Goal: Task Accomplishment & Management: Use online tool/utility

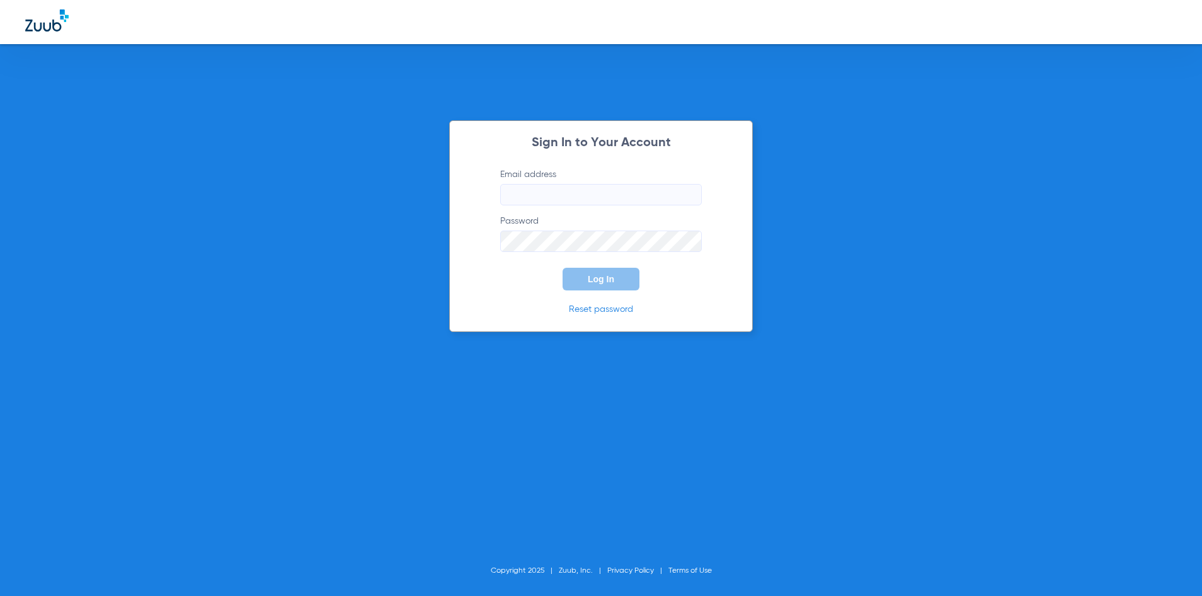
type input "[EMAIL_ADDRESS][DOMAIN_NAME]"
click at [625, 277] on button "Log In" at bounding box center [601, 279] width 77 height 23
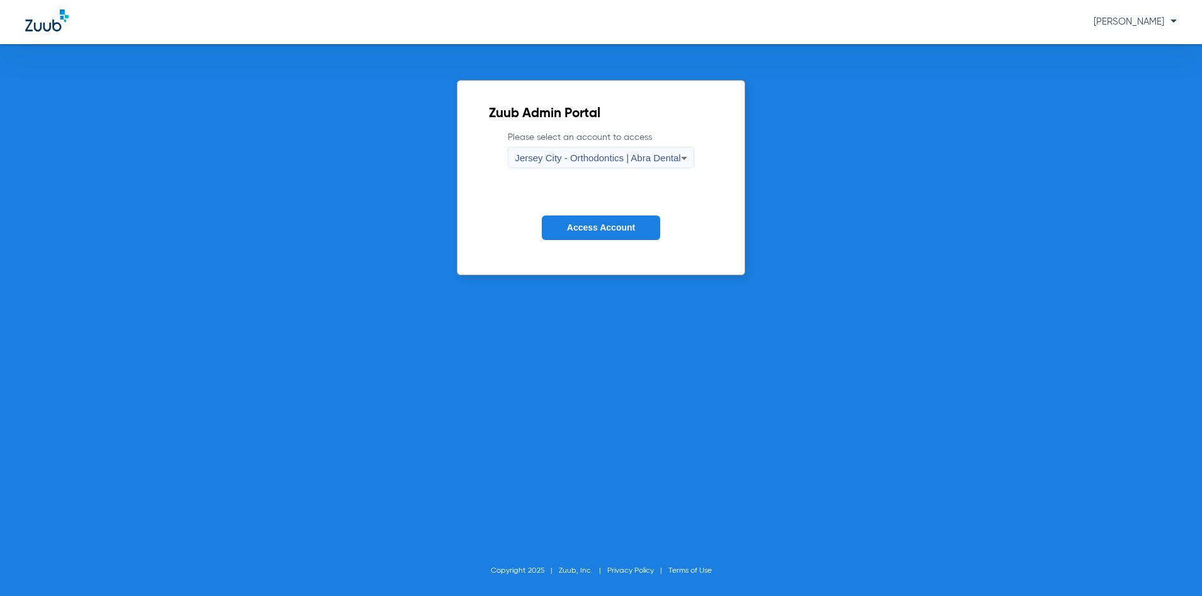
click at [583, 154] on span "Jersey City - Orthodontics | Abra Dental" at bounding box center [598, 158] width 166 height 11
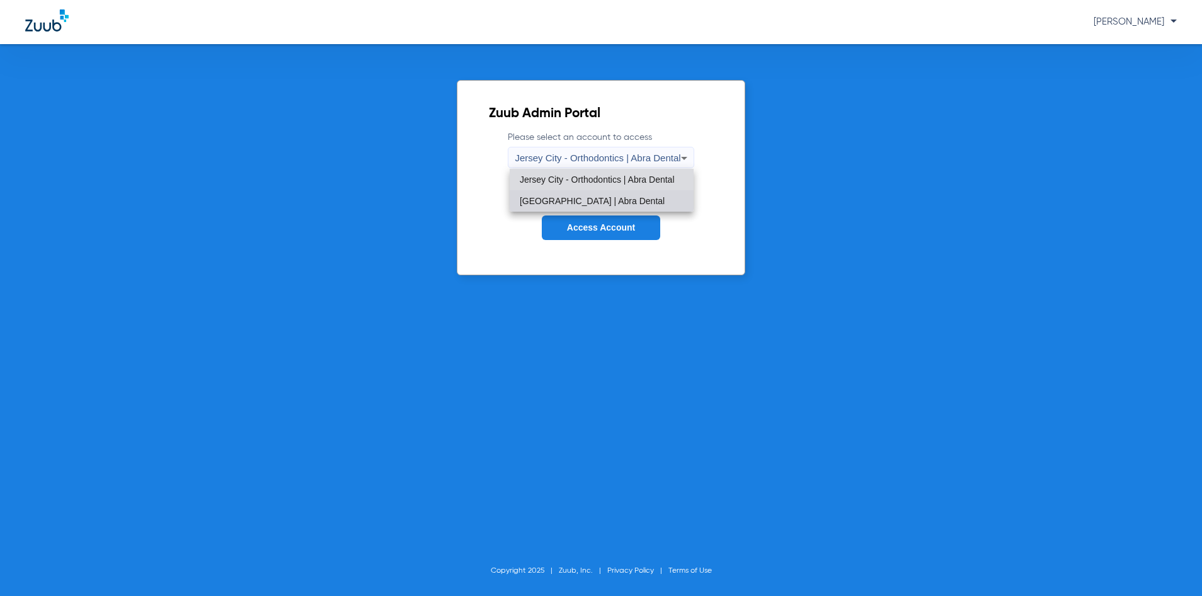
click at [583, 193] on mat-option "[GEOGRAPHIC_DATA] | Abra Dental" at bounding box center [602, 200] width 184 height 21
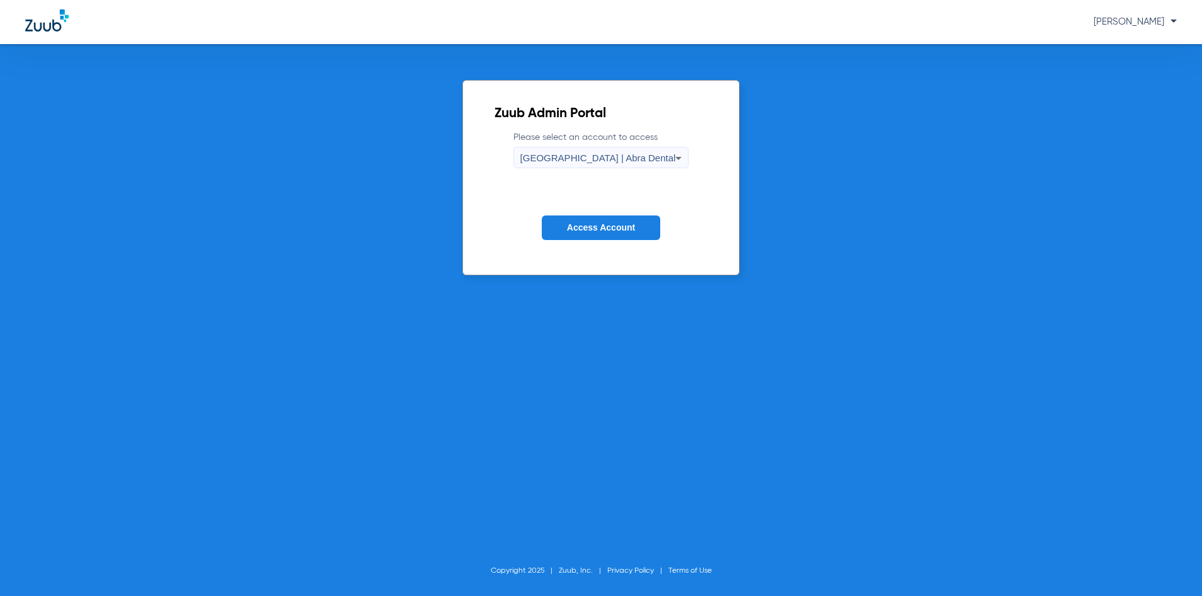
click at [583, 218] on button "Access Account" at bounding box center [601, 228] width 118 height 25
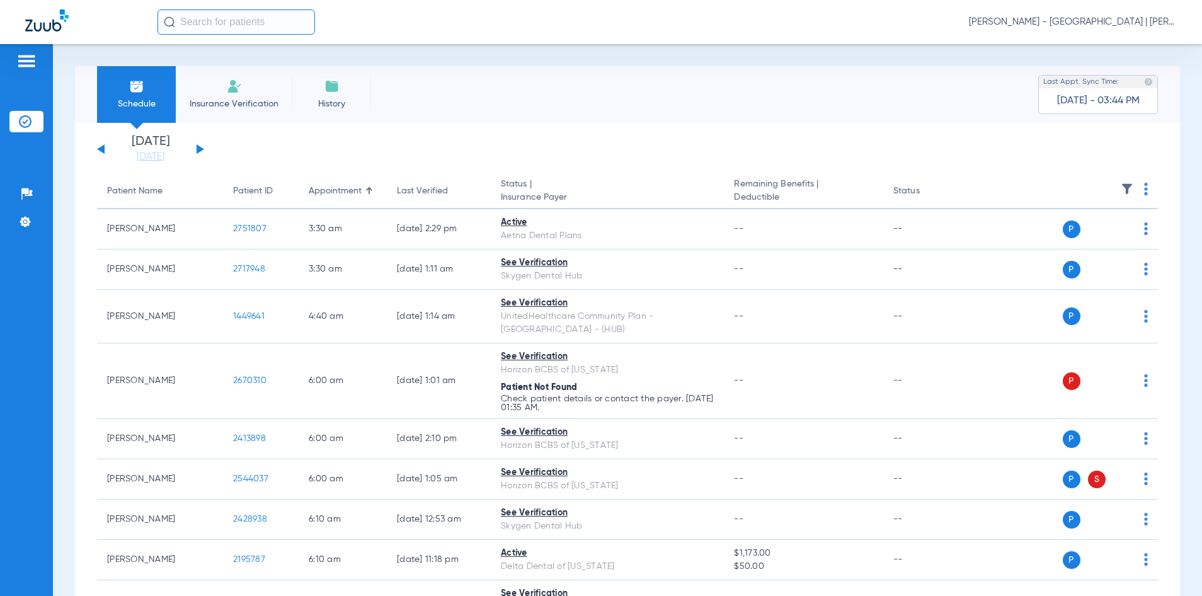
click at [224, 26] on input "text" at bounding box center [237, 21] width 158 height 25
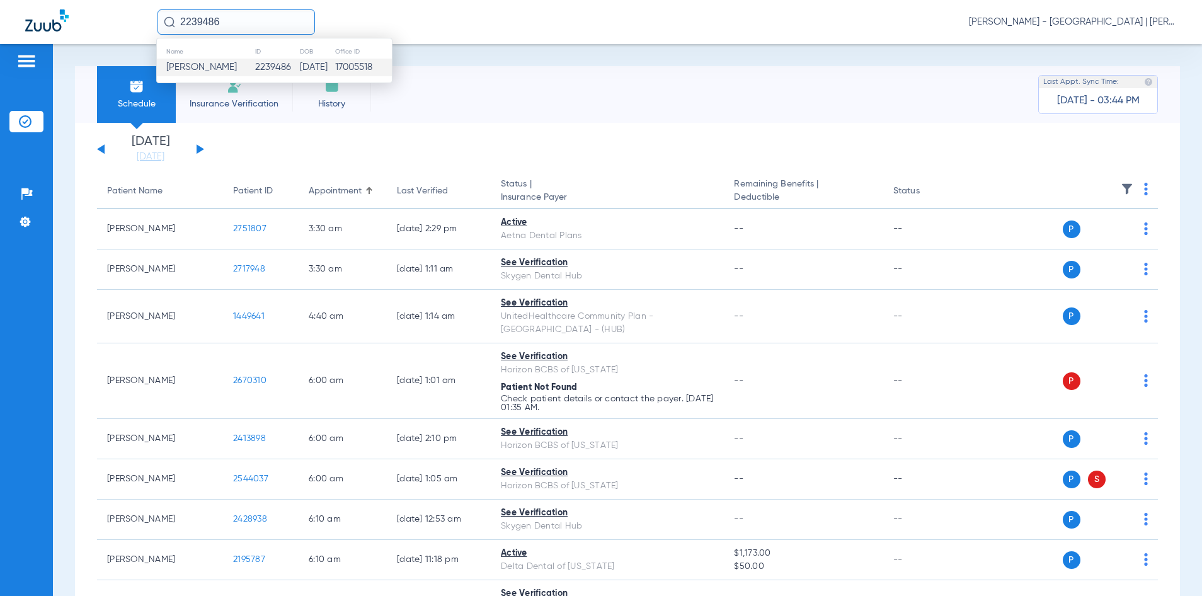
type input "2239486"
click at [237, 70] on span "[PERSON_NAME]" at bounding box center [201, 66] width 71 height 9
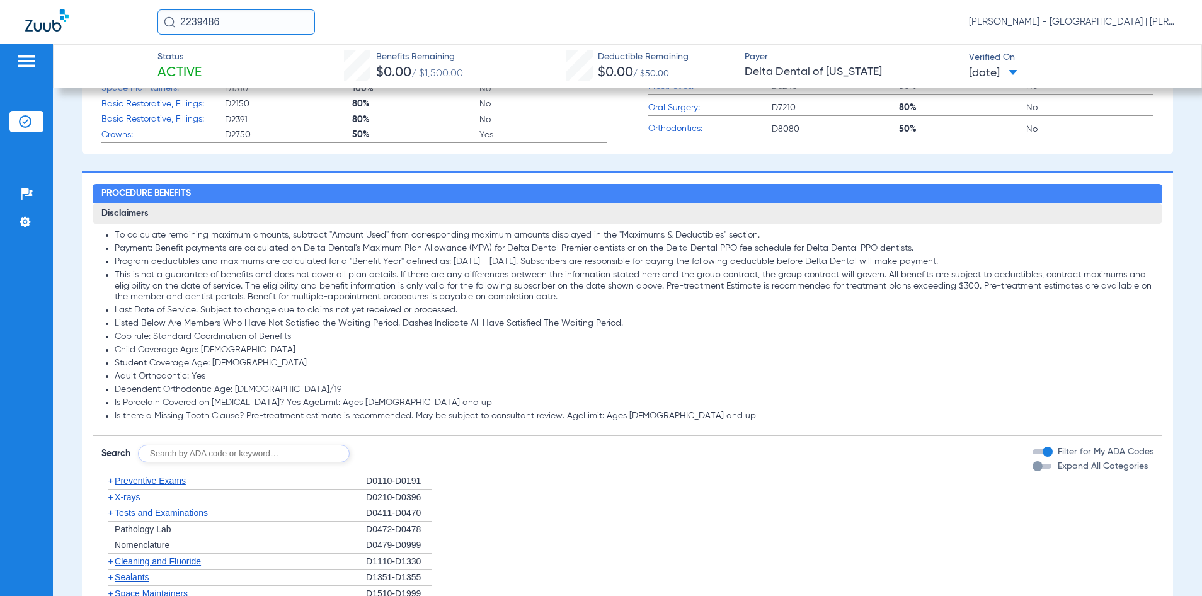
scroll to position [693, 0]
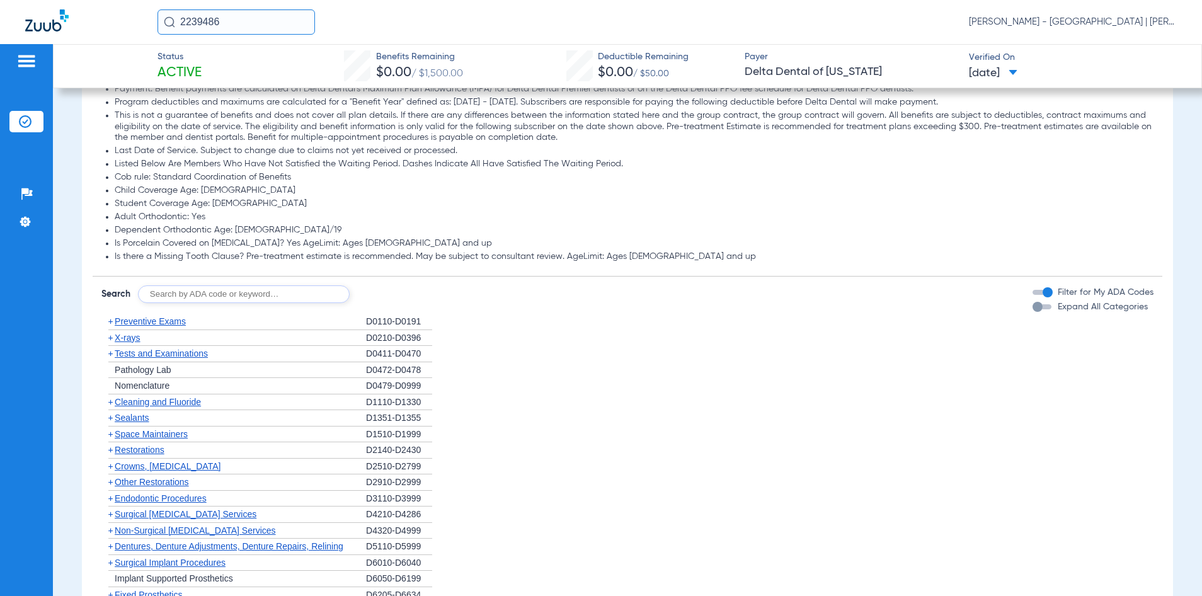
click at [216, 295] on input "text" at bounding box center [244, 294] width 212 height 18
type input "0140"
click at [386, 296] on button "Search" at bounding box center [397, 294] width 50 height 18
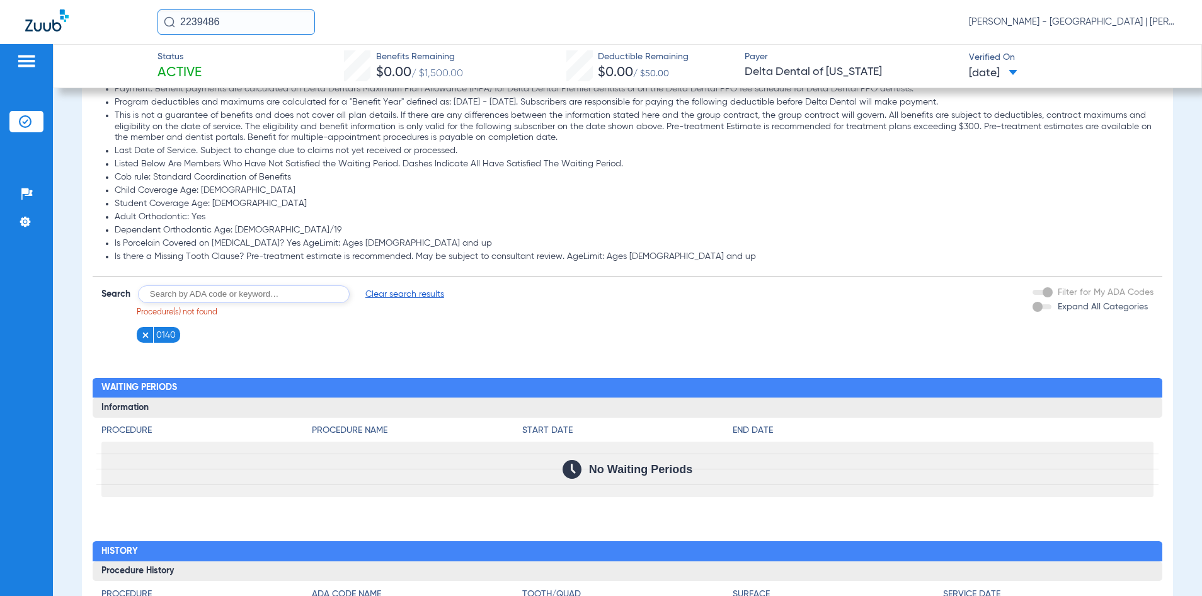
click at [146, 333] on img at bounding box center [145, 335] width 9 height 9
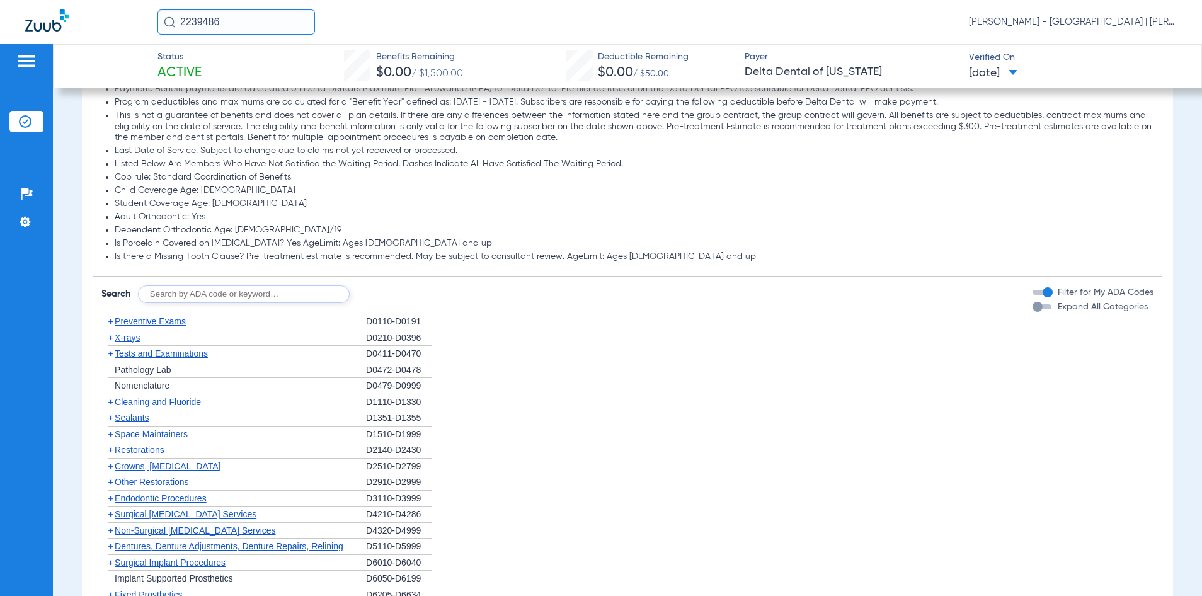
click at [166, 320] on span "Preventive Exams" at bounding box center [150, 321] width 71 height 10
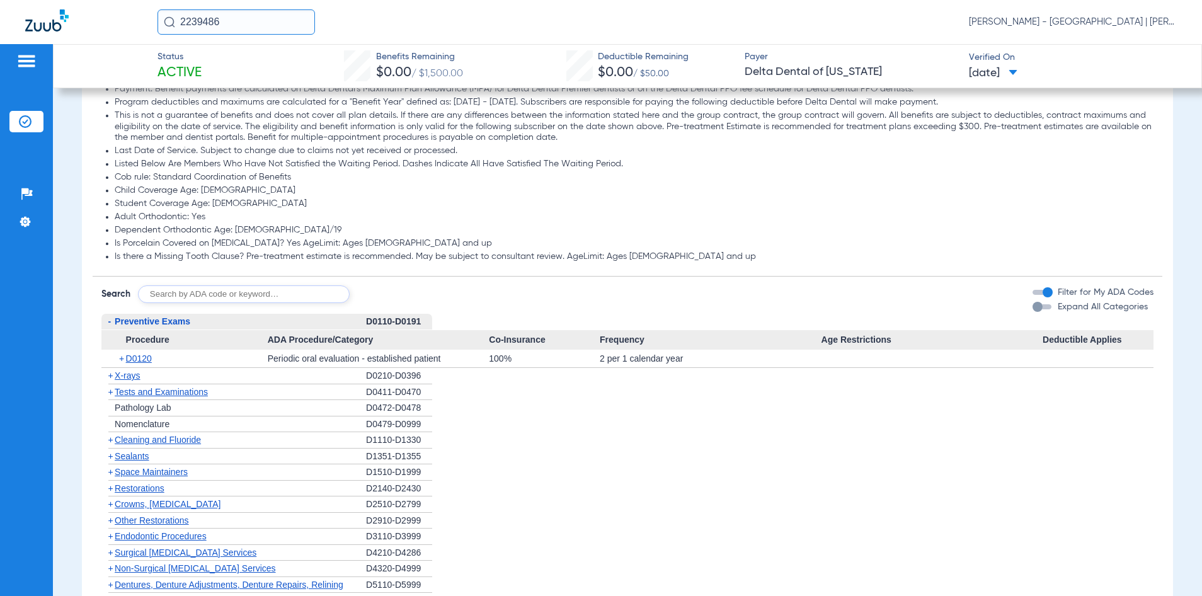
click at [183, 391] on span "Tests and Examinations" at bounding box center [161, 392] width 93 height 10
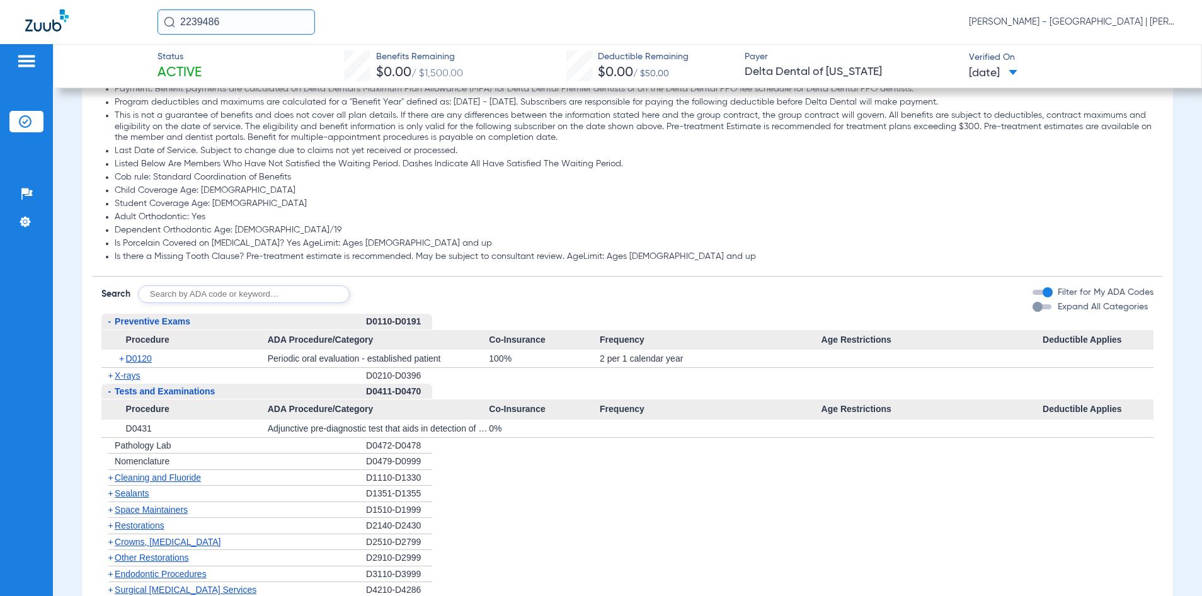
click at [185, 390] on span "Tests and Examinations" at bounding box center [165, 391] width 100 height 10
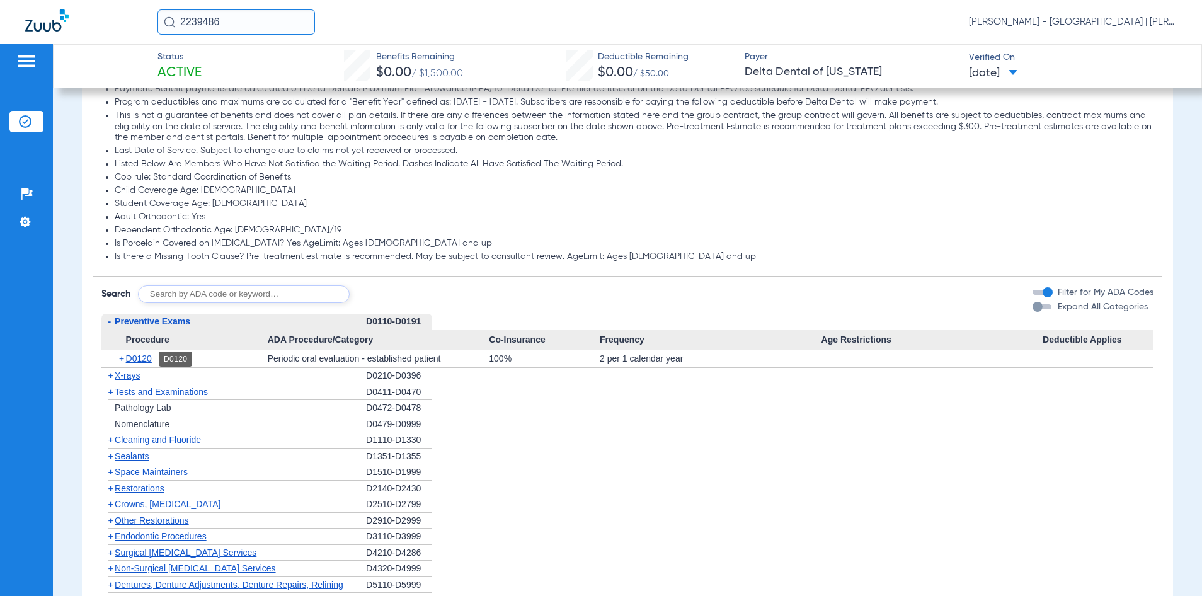
click at [144, 356] on span "D0120" at bounding box center [139, 359] width 26 height 10
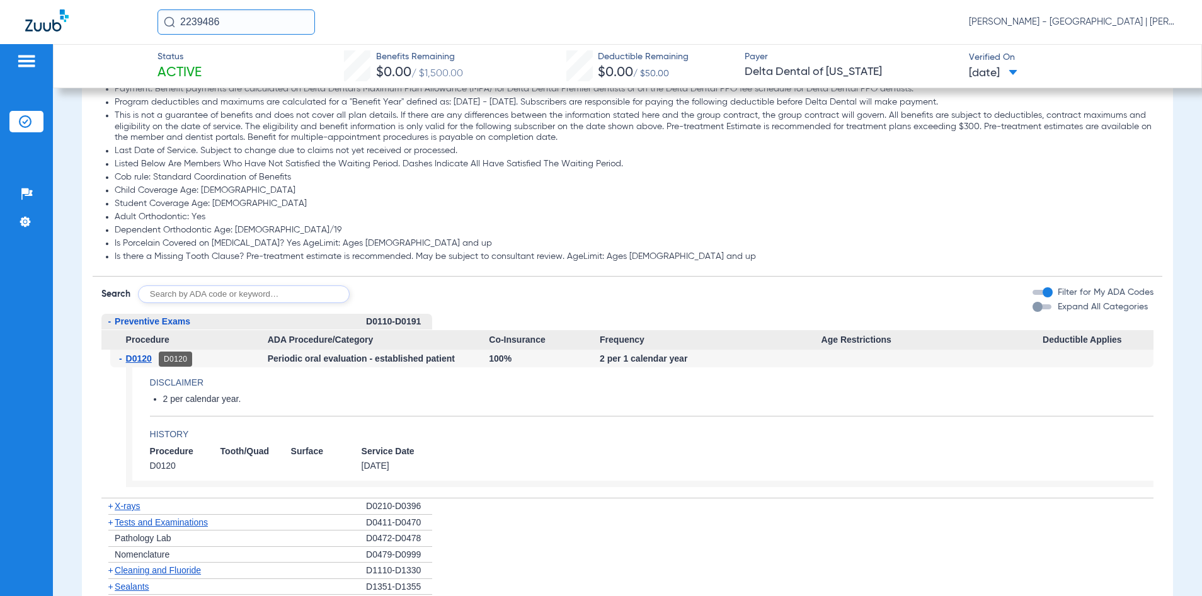
click at [141, 357] on span "D0120" at bounding box center [139, 359] width 26 height 10
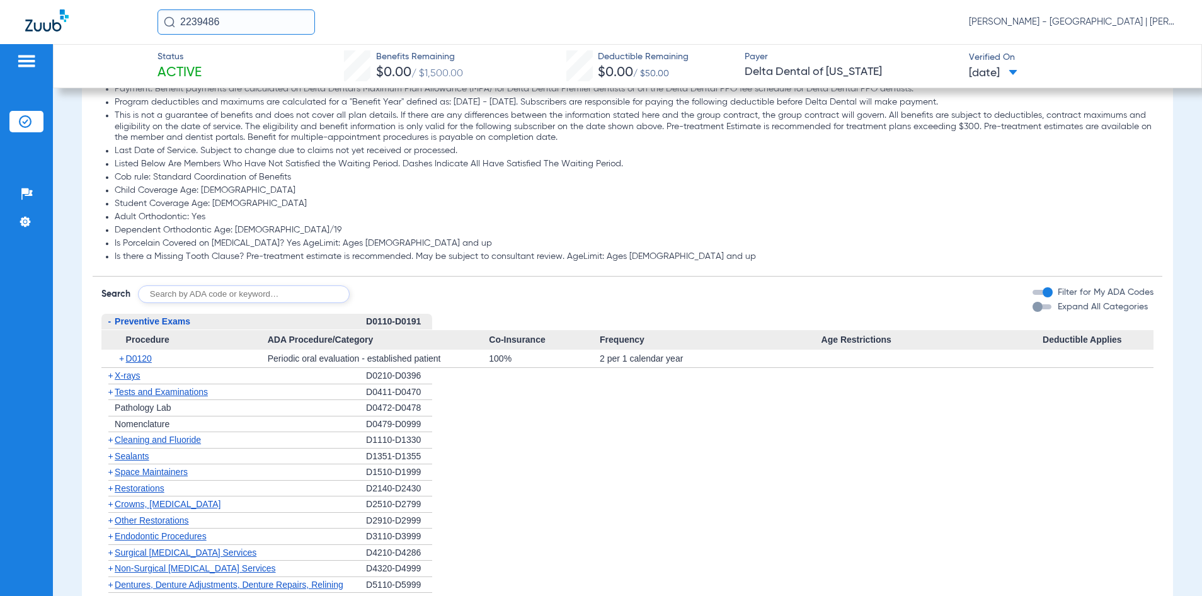
click at [476, 309] on div "Disclaimers To calculate remaining maximum amounts, subtract "Amount Used" from…" at bounding box center [628, 411] width 1070 height 735
click at [164, 332] on span "Procedure" at bounding box center [184, 340] width 166 height 20
click at [160, 321] on span "Preventive Exams" at bounding box center [153, 321] width 76 height 10
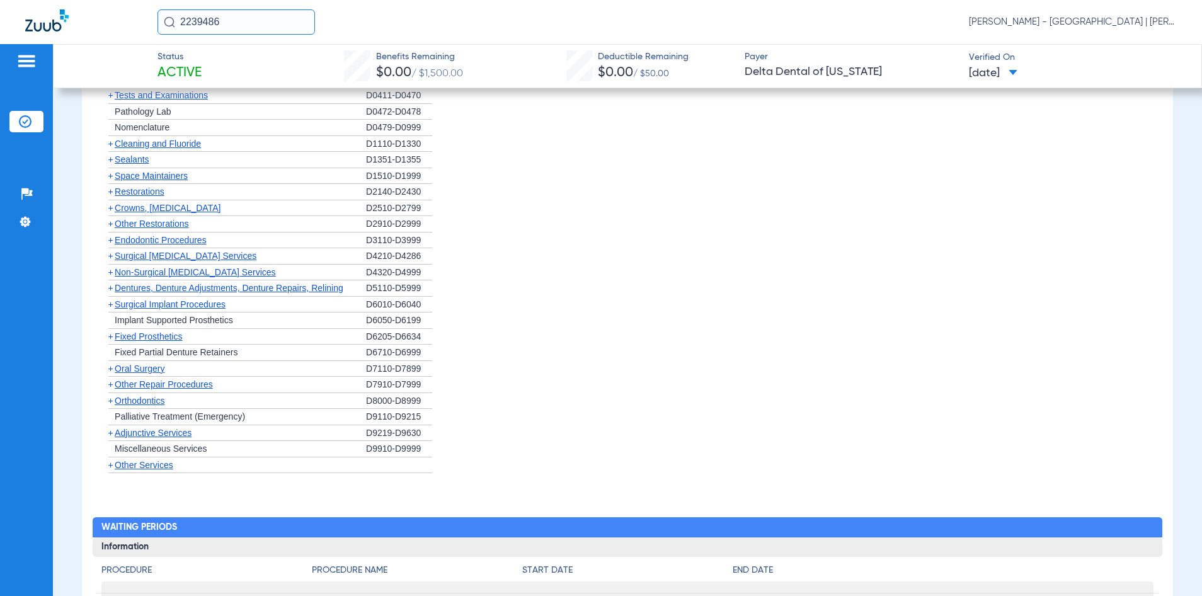
scroll to position [1008, 0]
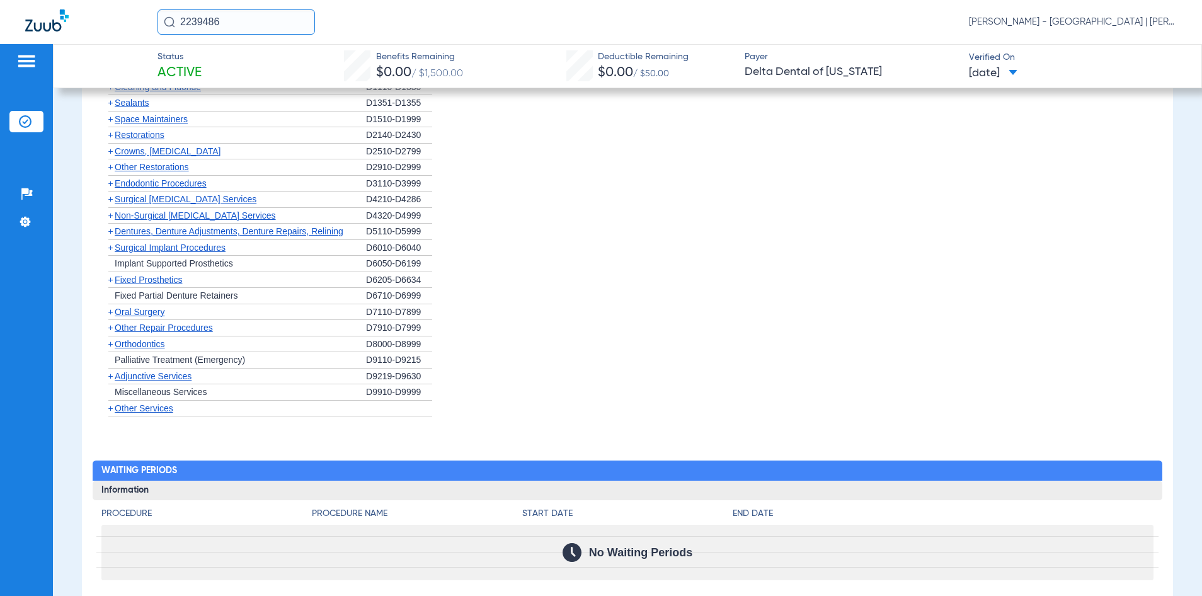
click at [153, 410] on span "Other Services" at bounding box center [144, 408] width 59 height 10
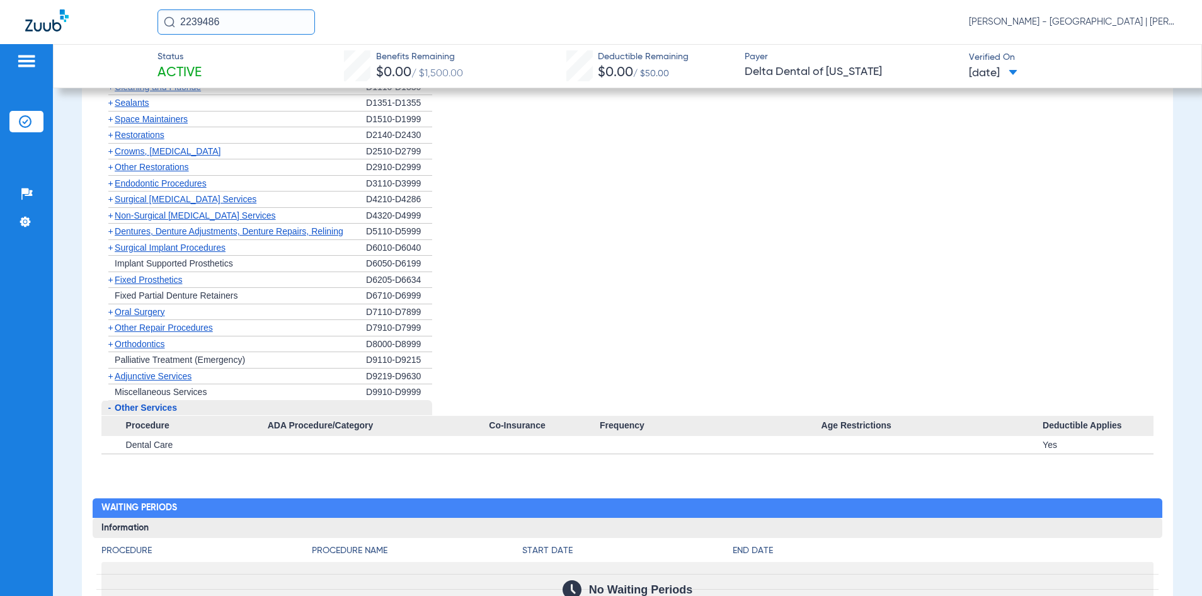
click at [153, 406] on span "Other Services" at bounding box center [146, 408] width 62 height 10
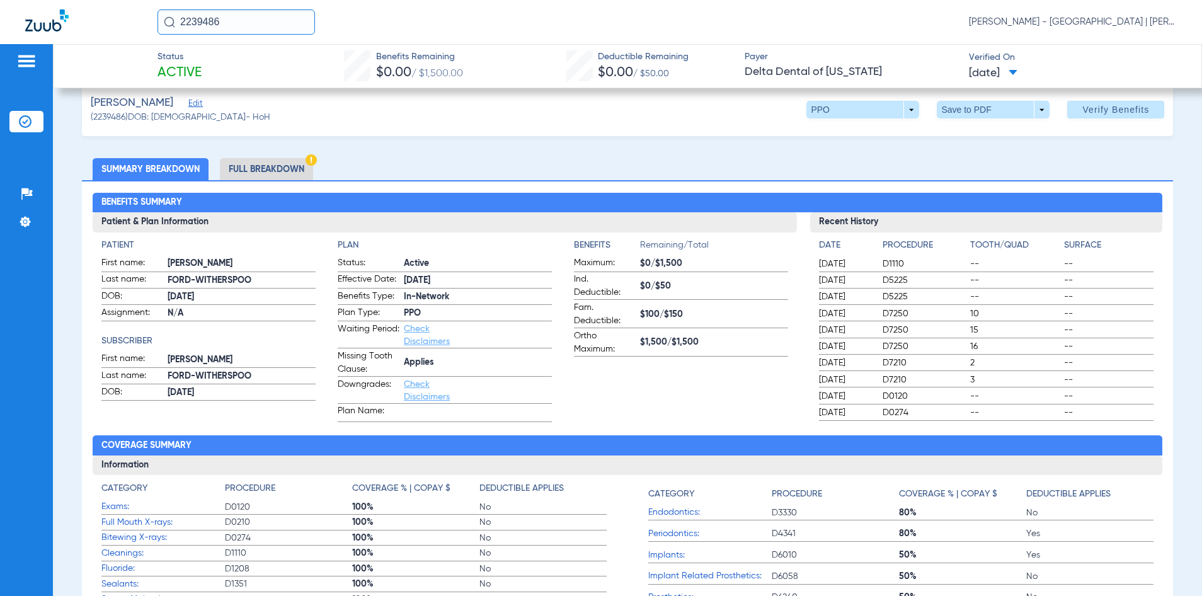
scroll to position [0, 0]
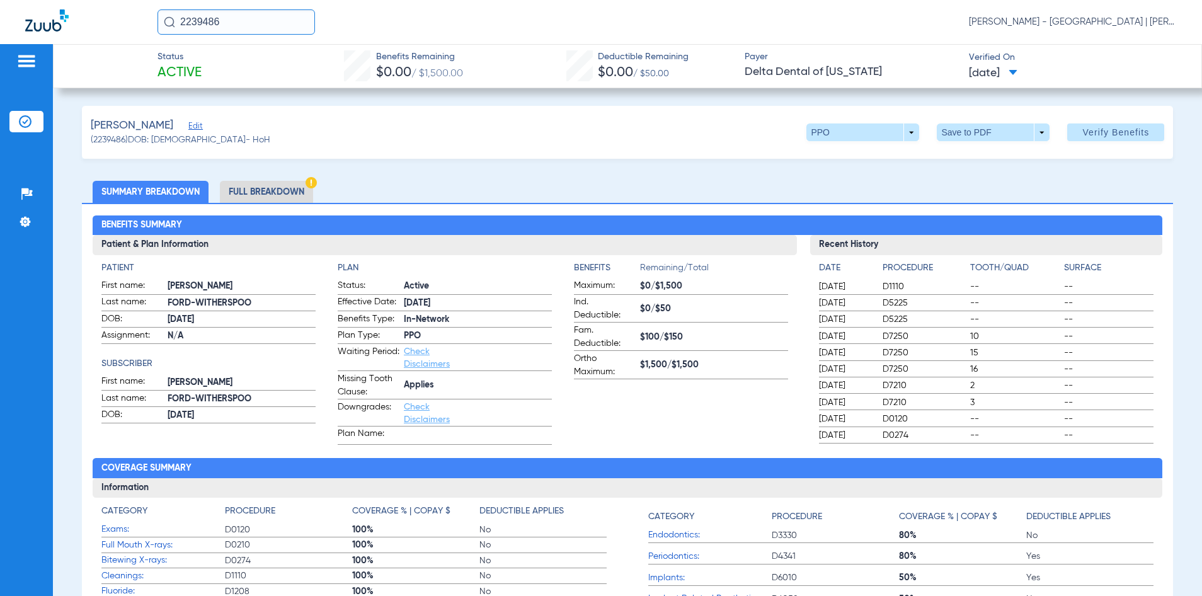
click at [558, 125] on div "[PERSON_NAME] Edit (2239486) DOB: [DEMOGRAPHIC_DATA] - HoH PPO arrow_drop_down …" at bounding box center [628, 132] width 1092 height 53
drag, startPoint x: 263, startPoint y: 15, endPoint x: 173, endPoint y: 29, distance: 91.8
click at [173, 29] on input "2239486" at bounding box center [237, 21] width 158 height 25
type input "2209136"
click at [258, 65] on td "2209136" at bounding box center [277, 68] width 43 height 18
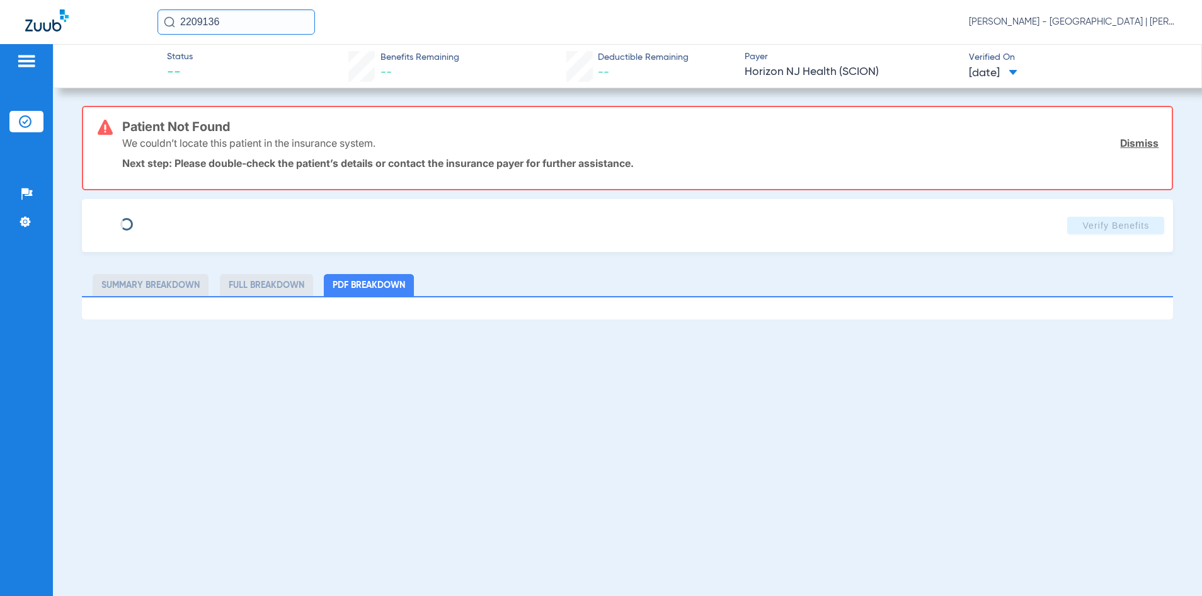
type input "[PERSON_NAME]"
type input "[DATE]"
type input "72647136"
click at [200, 223] on span "Edit" at bounding box center [193, 221] width 11 height 12
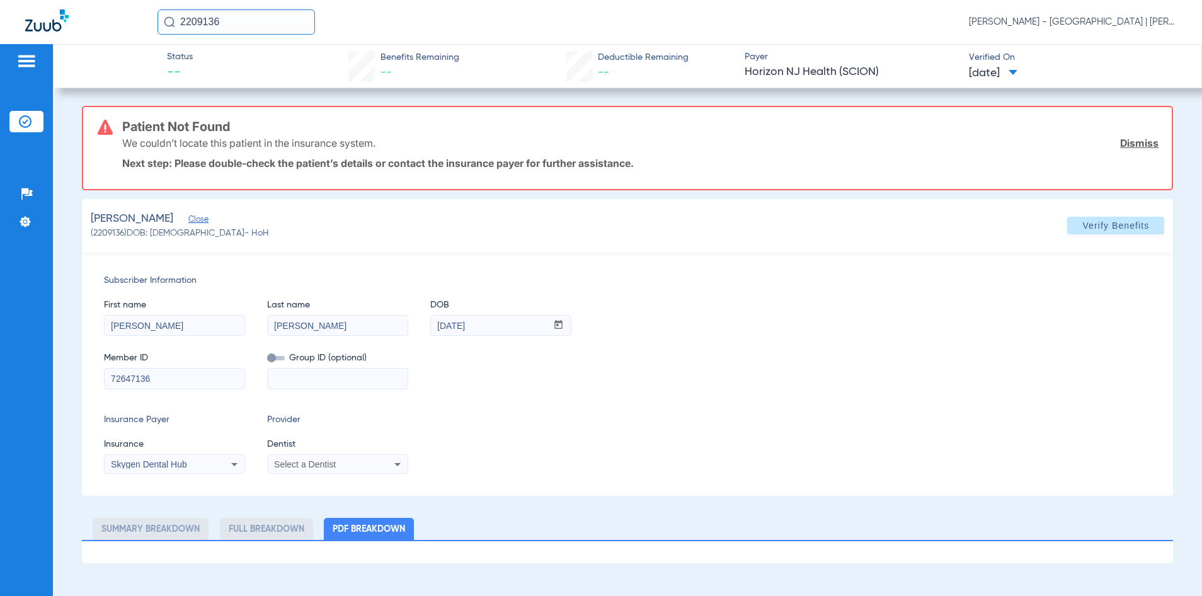
drag, startPoint x: 221, startPoint y: 369, endPoint x: 63, endPoint y: 381, distance: 158.0
click at [63, 381] on app-member-insurance-verification-view "Status -- Benefits Remaining -- Deductible Remaining -- Payer Horizon NJ Health…" at bounding box center [628, 303] width 1150 height 519
type input "3HZN40024814"
click at [182, 462] on span "Skygen Dental Hub" at bounding box center [149, 464] width 76 height 10
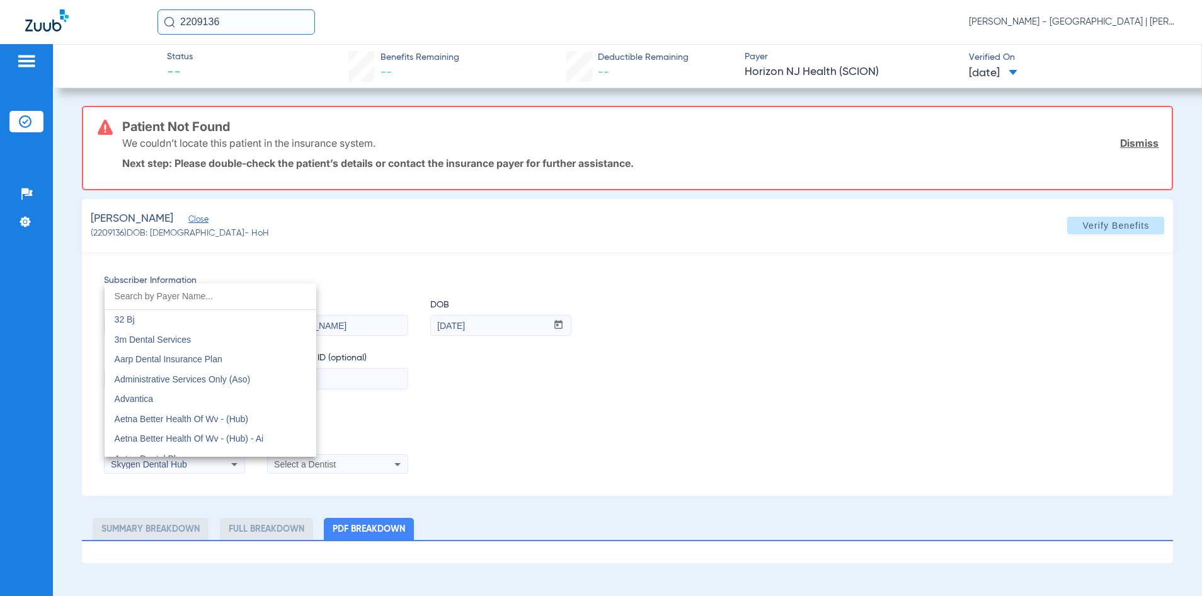
scroll to position [6782, 0]
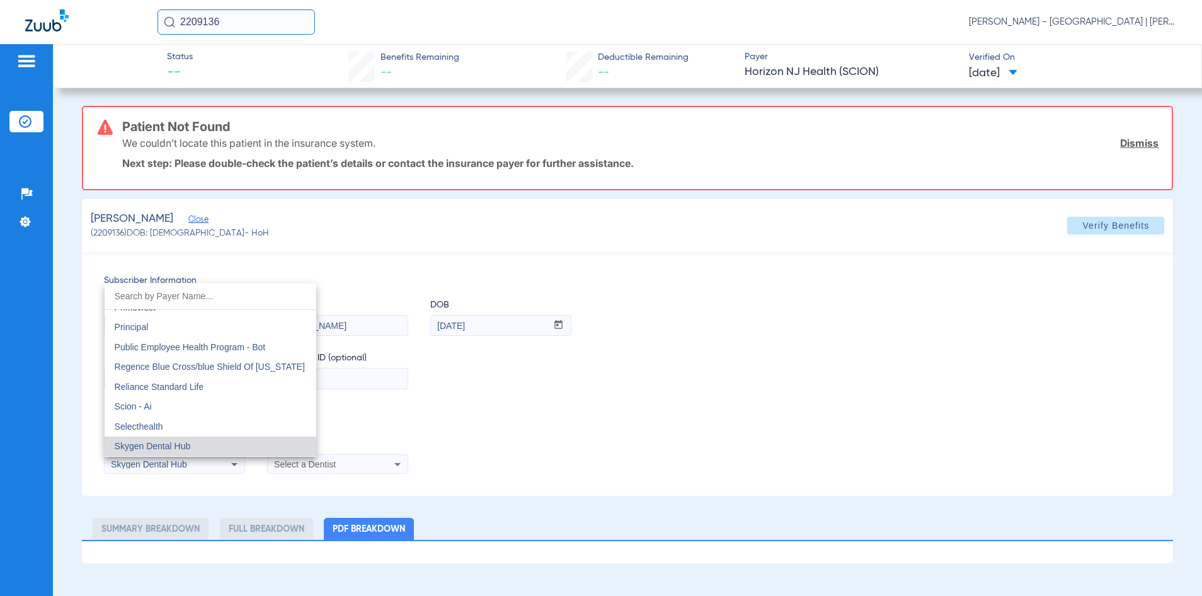
click at [188, 298] on input "dropdown search" at bounding box center [211, 297] width 212 height 26
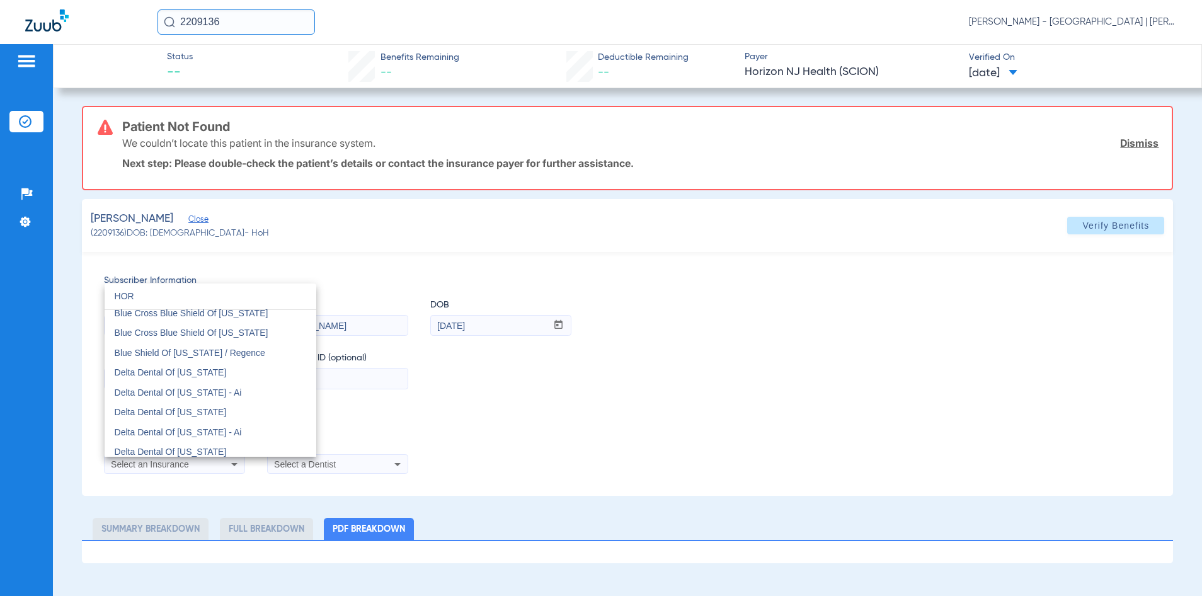
scroll to position [0, 0]
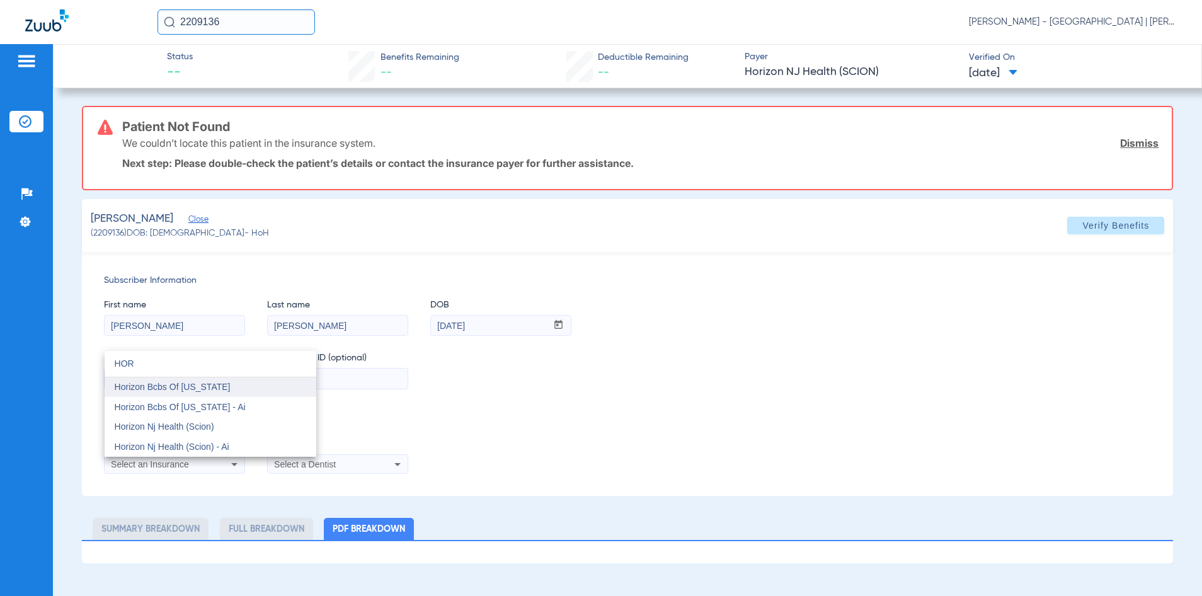
click at [214, 381] on div "HOR close Horizon Bcbs Of [US_STATE] Horizon Bcbs Of [US_STATE] - Ai Horizon Nj…" at bounding box center [211, 404] width 212 height 106
type input "HOR"
click at [214, 382] on span "Horizon Bcbs Of [US_STATE]" at bounding box center [173, 387] width 116 height 10
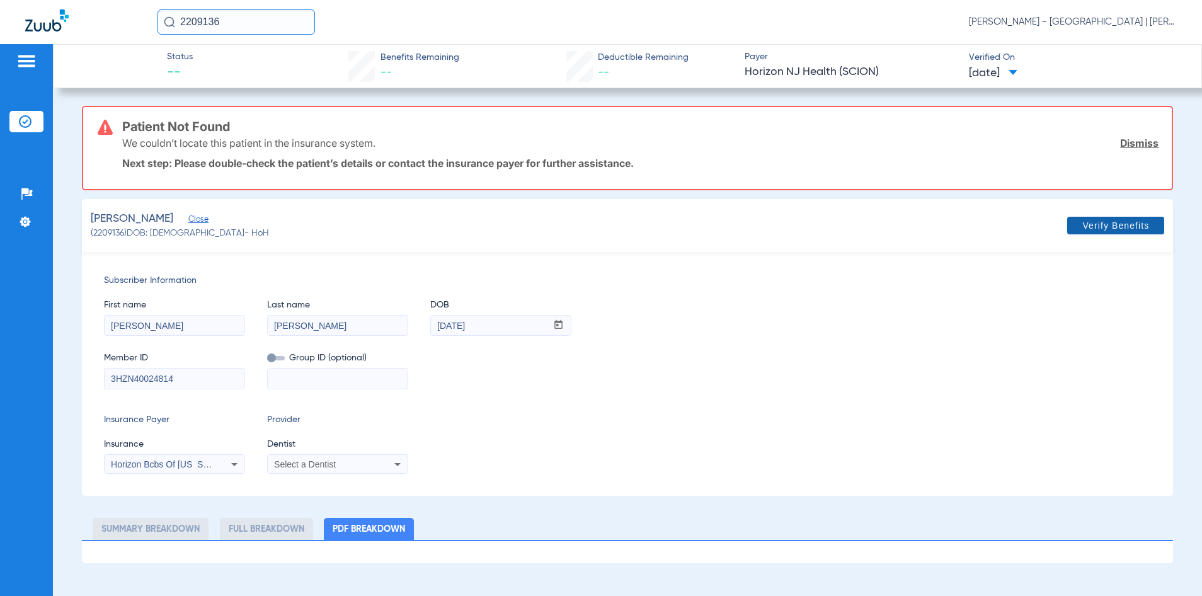
click at [1117, 223] on span "Verify Benefits" at bounding box center [1116, 226] width 67 height 10
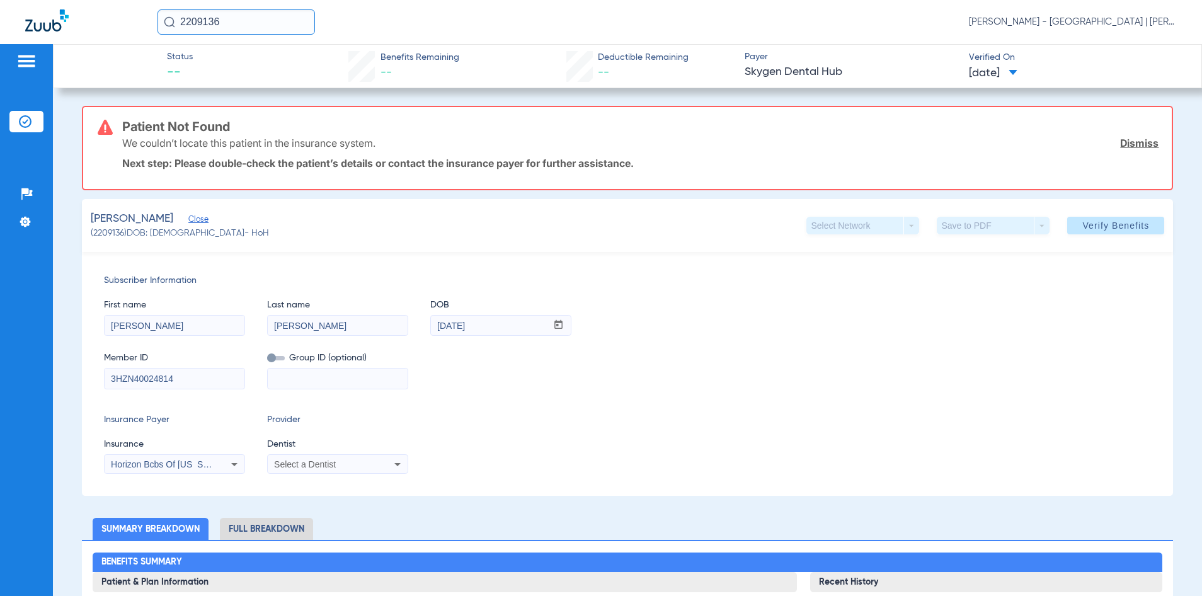
click at [210, 18] on input "2209136" at bounding box center [237, 21] width 158 height 25
type input "2387380"
click at [255, 65] on td "2387380" at bounding box center [277, 68] width 44 height 18
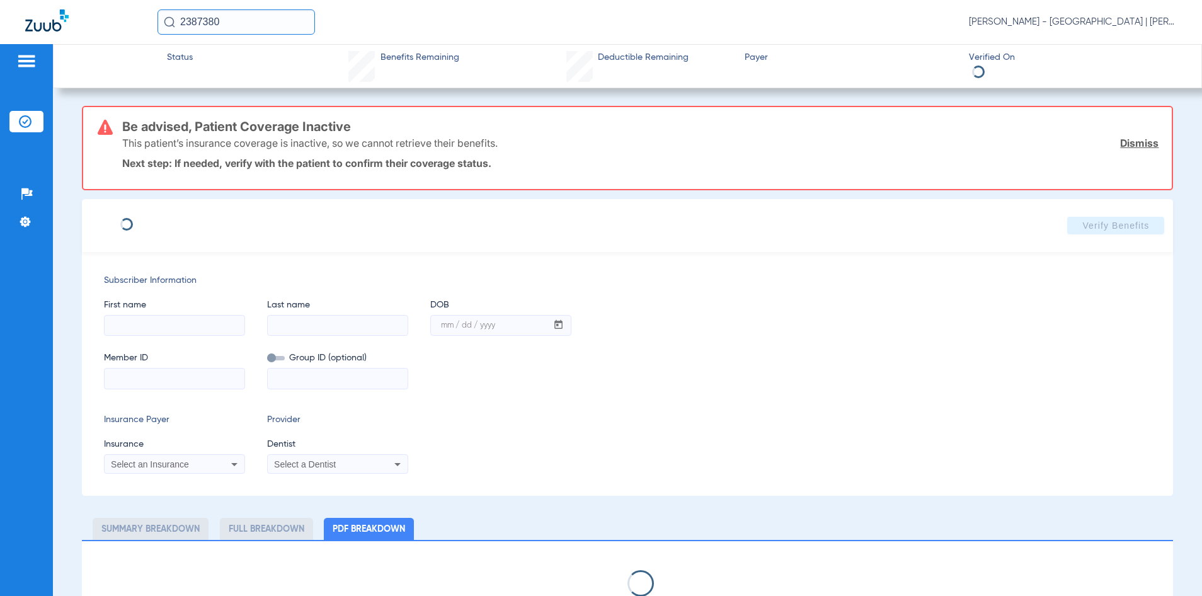
select select "page-width"
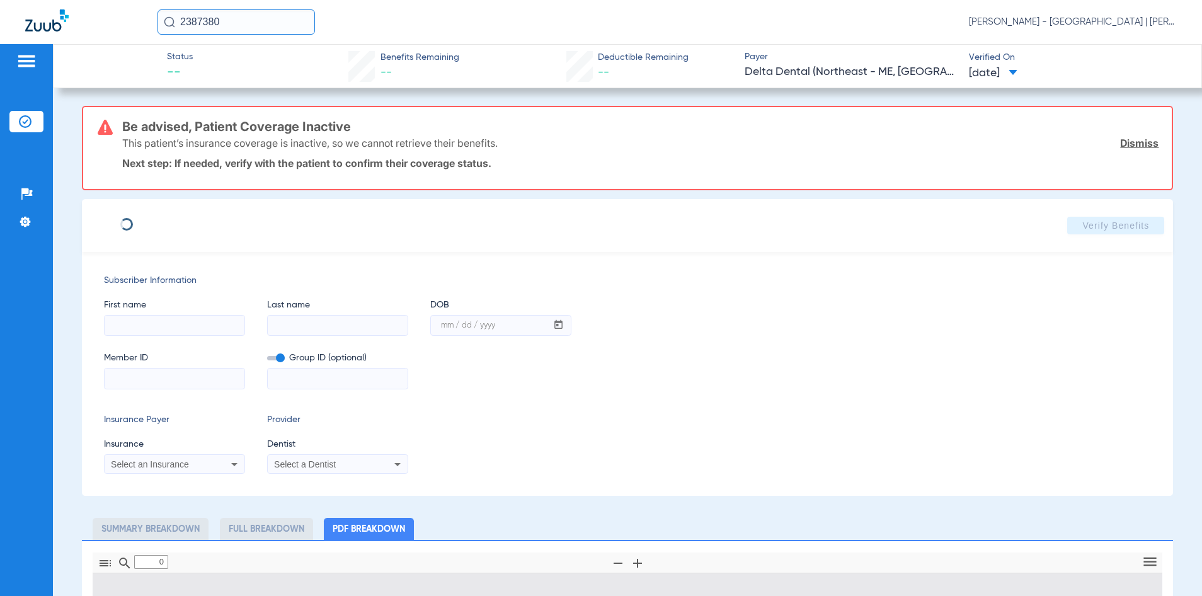
type input "TALAAT"
type input "[PERSON_NAME]"
type input "[DATE]"
type input "33000053430180"
type input "000011521000070000000"
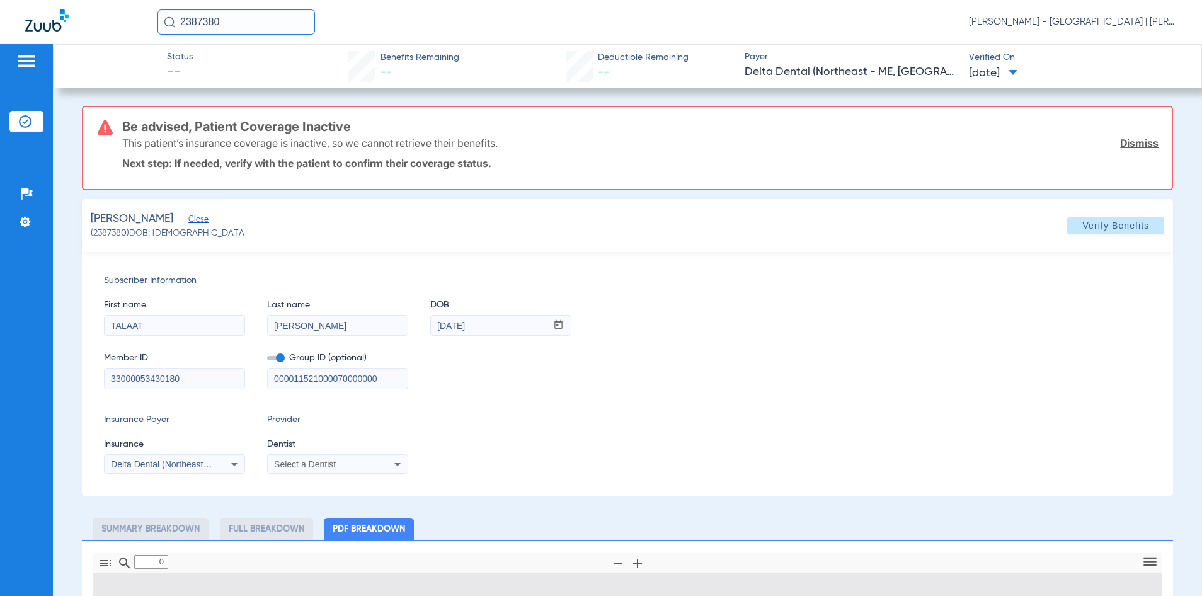
type input "1"
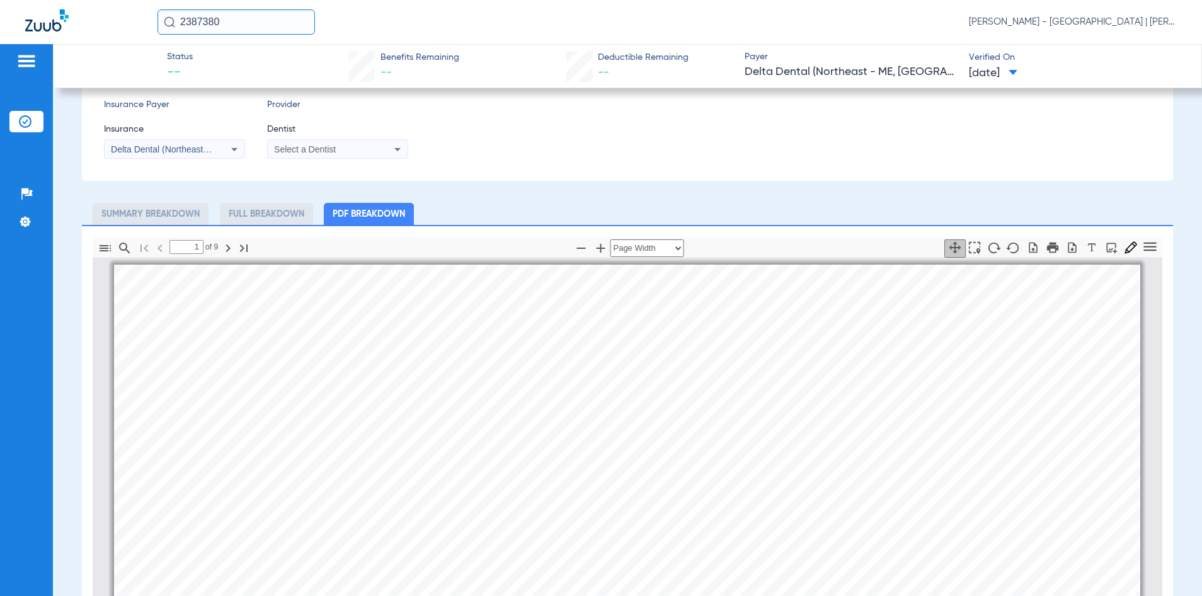
drag, startPoint x: 267, startPoint y: 25, endPoint x: 251, endPoint y: 25, distance: 15.1
click at [251, 25] on input "2387380" at bounding box center [237, 21] width 158 height 25
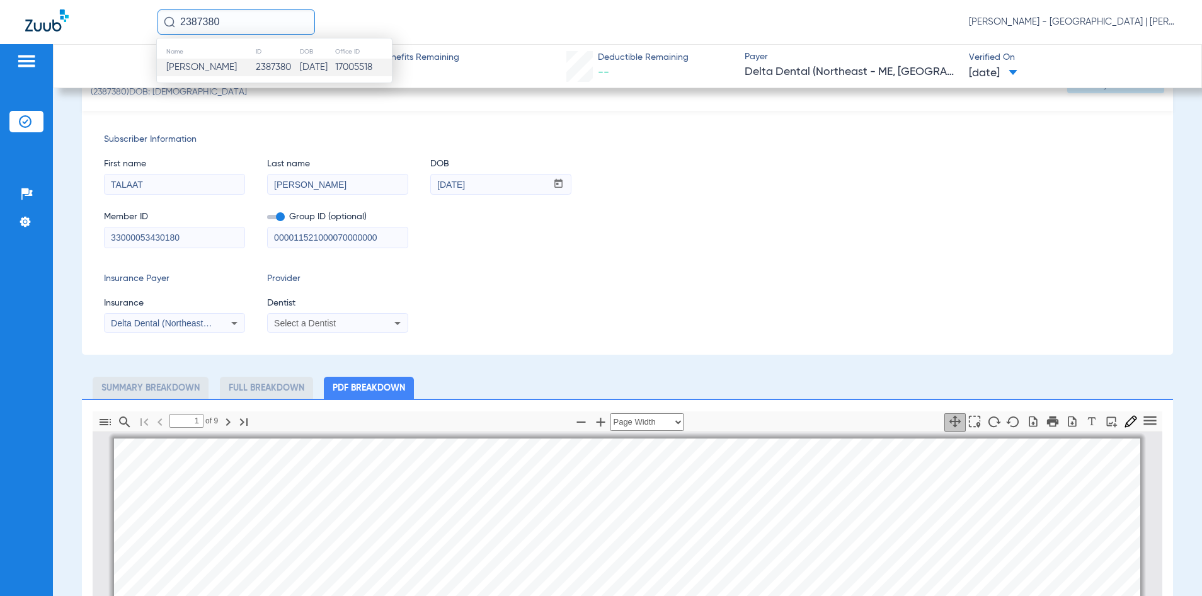
scroll to position [126, 0]
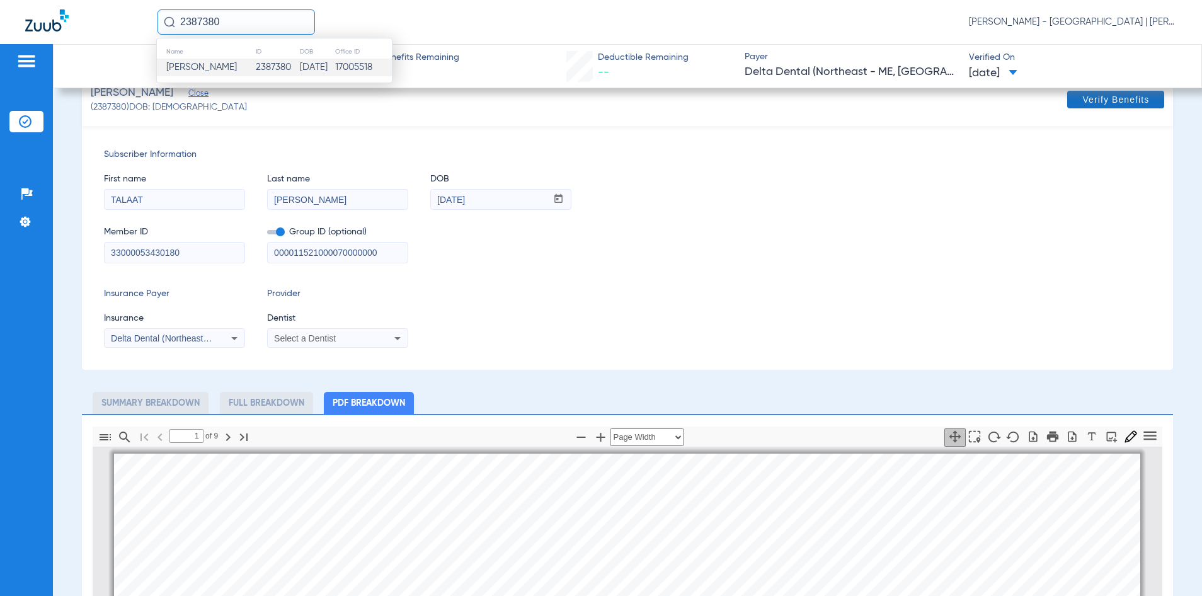
click at [1129, 98] on span "Verify Benefits" at bounding box center [1116, 100] width 67 height 10
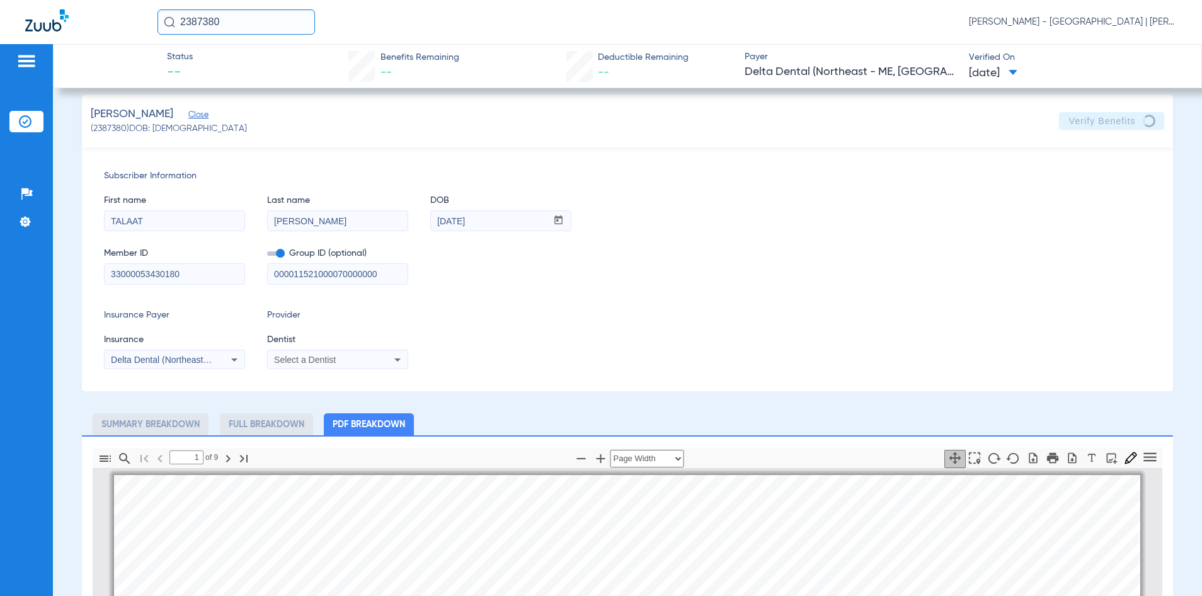
scroll to position [0, 0]
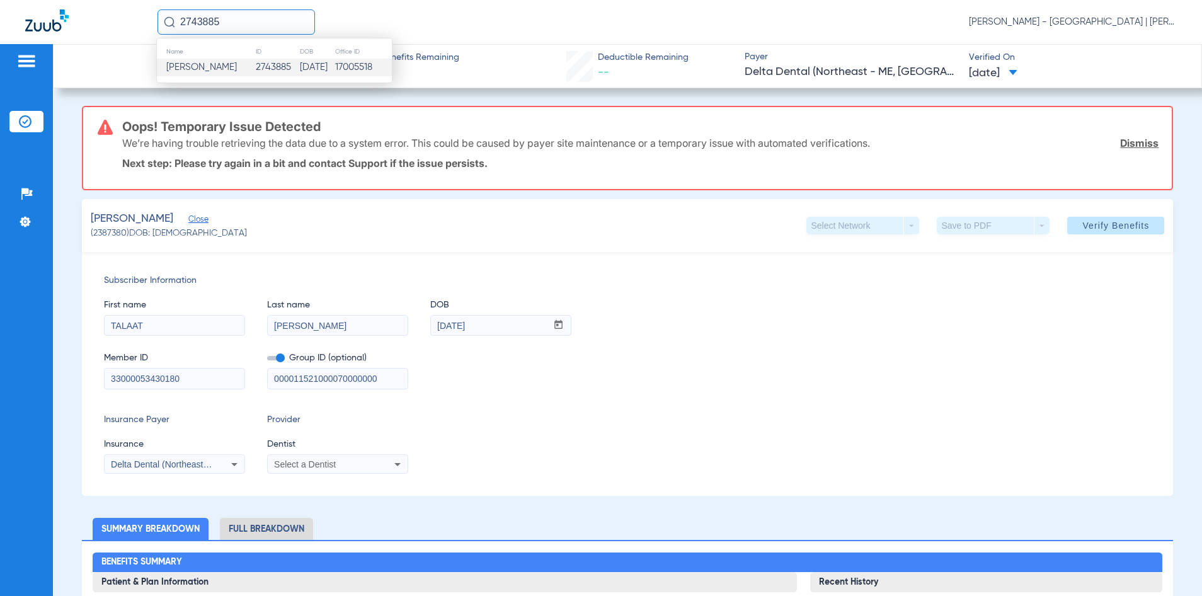
type input "2743885"
click at [299, 68] on td "[DATE]" at bounding box center [316, 68] width 35 height 18
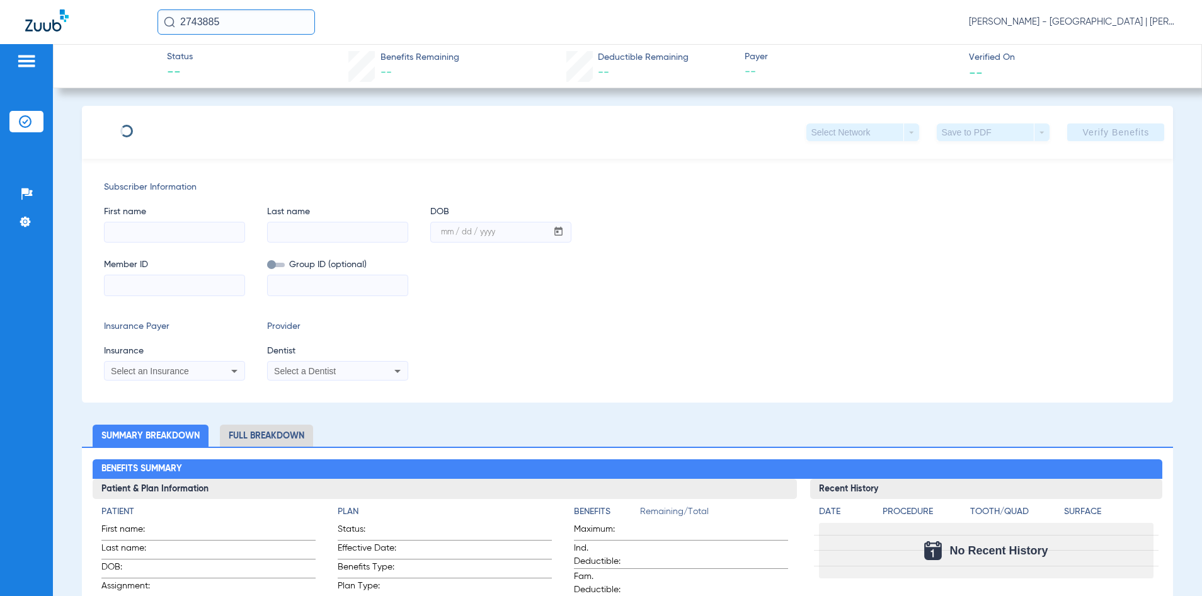
type input "[PERSON_NAME]"
type input "VARTON"
type input "[DATE]"
type input "111427861"
type input "00658275"
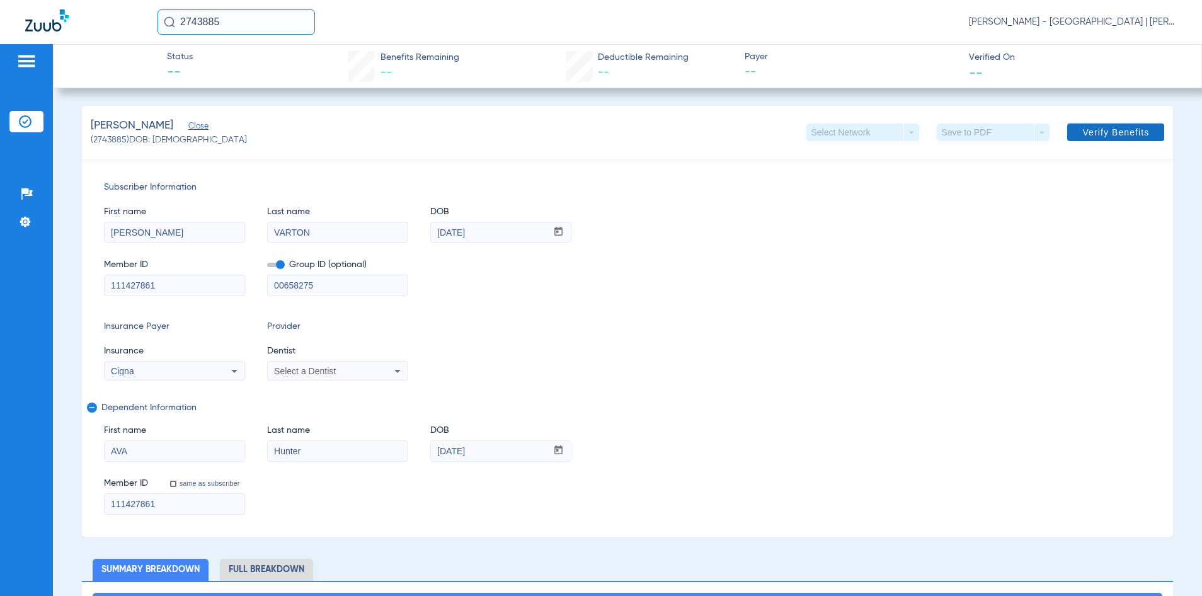
click at [1070, 127] on span at bounding box center [1116, 132] width 97 height 30
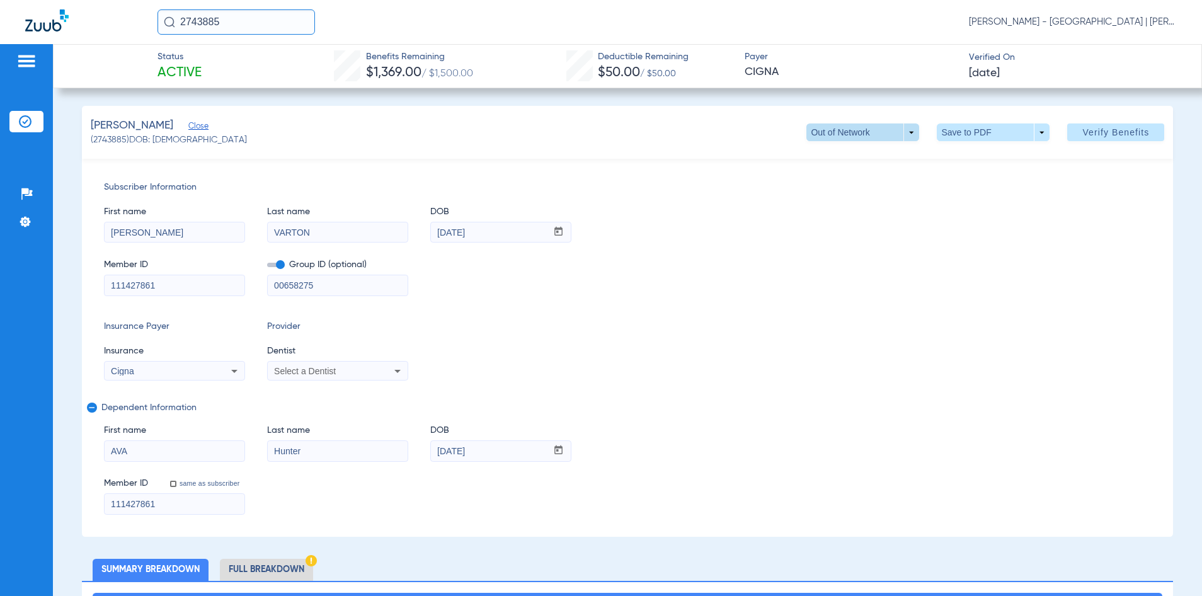
click at [903, 130] on span at bounding box center [863, 133] width 113 height 18
click at [858, 159] on span "In Network" at bounding box center [838, 157] width 59 height 9
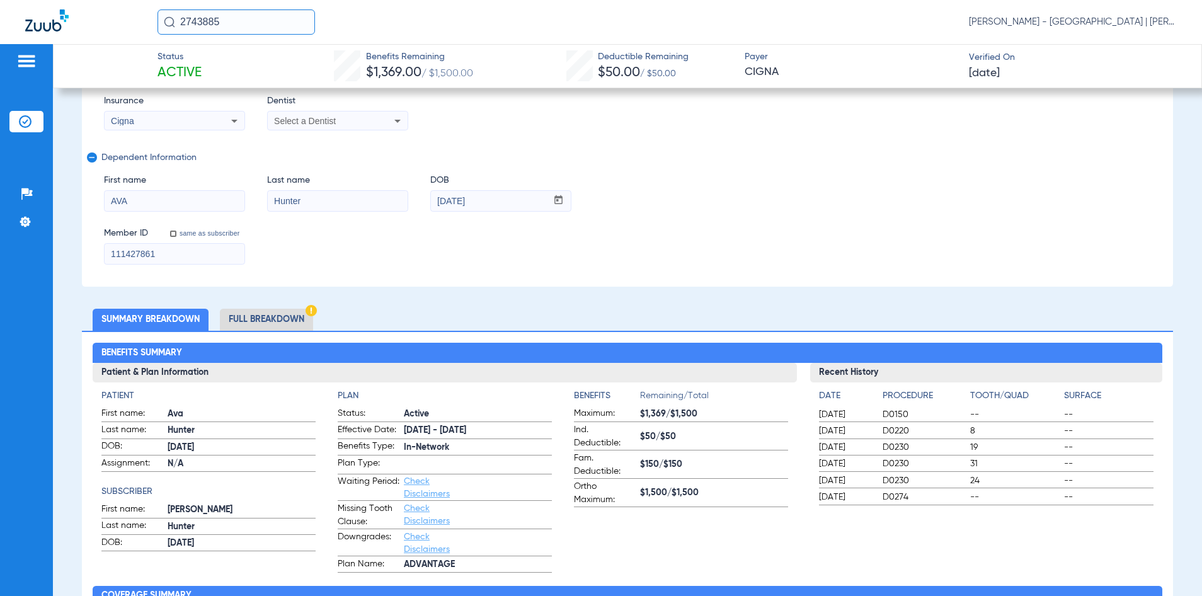
scroll to position [252, 0]
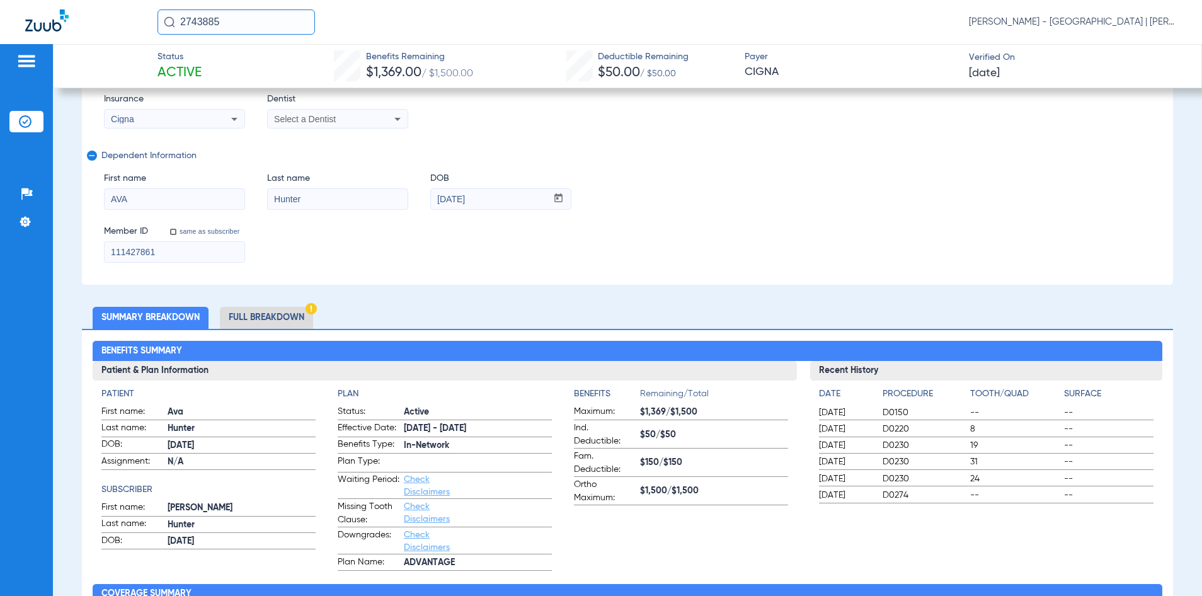
click at [165, 181] on span "First name" at bounding box center [174, 178] width 141 height 13
click at [794, 12] on div "2743885 [PERSON_NAME] - [GEOGRAPHIC_DATA] | [PERSON_NAME]" at bounding box center [668, 21] width 1020 height 25
click at [474, 23] on div "2743885 [PERSON_NAME] - [GEOGRAPHIC_DATA] | [PERSON_NAME]" at bounding box center [668, 21] width 1020 height 25
